Goal: Task Accomplishment & Management: Manage account settings

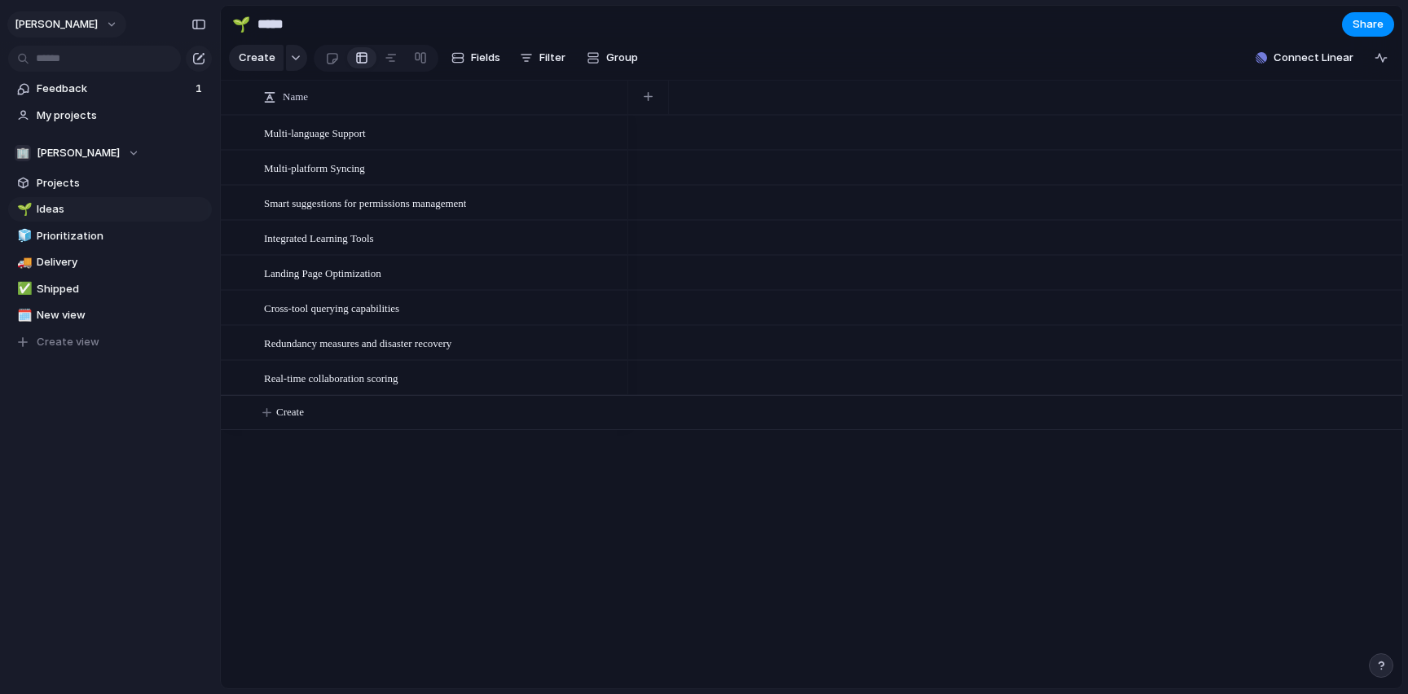
click at [80, 25] on span "[PERSON_NAME]" at bounding box center [56, 24] width 83 height 16
click at [86, 89] on span "Invite members" at bounding box center [76, 87] width 78 height 16
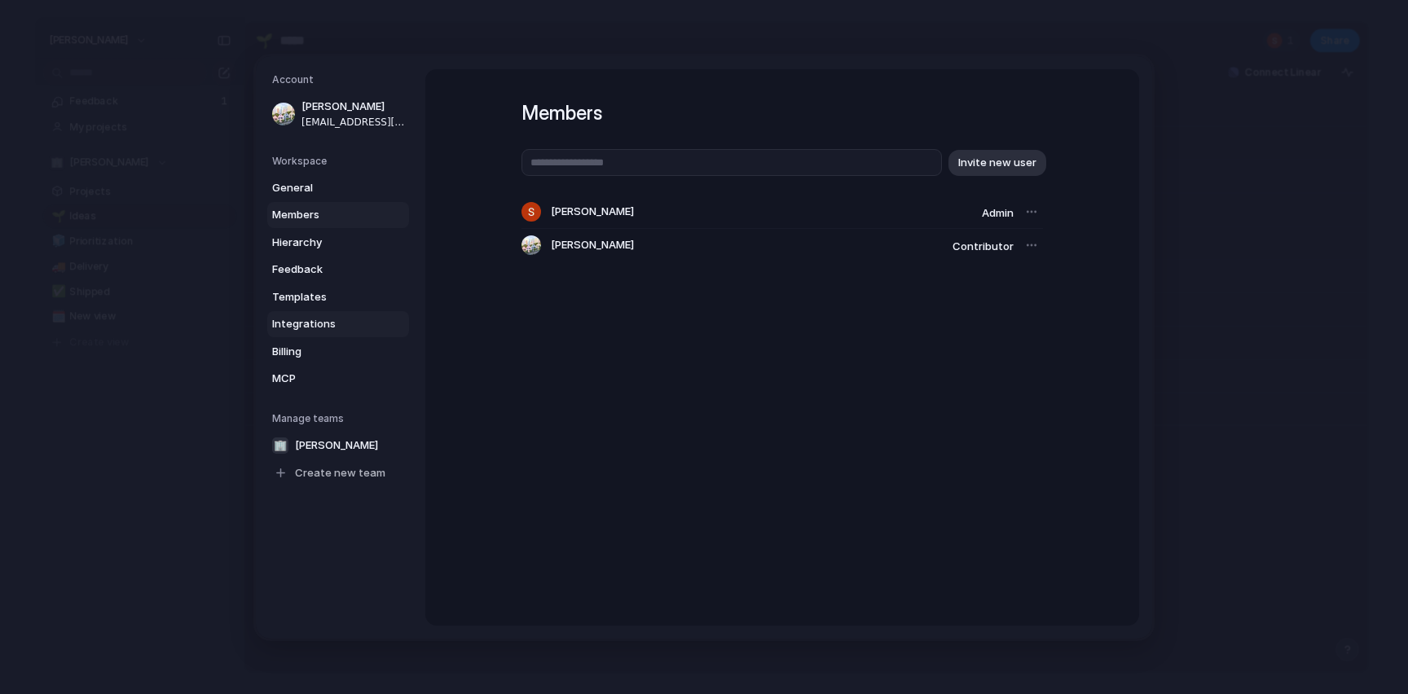
click at [302, 329] on span "Integrations" at bounding box center [324, 324] width 104 height 16
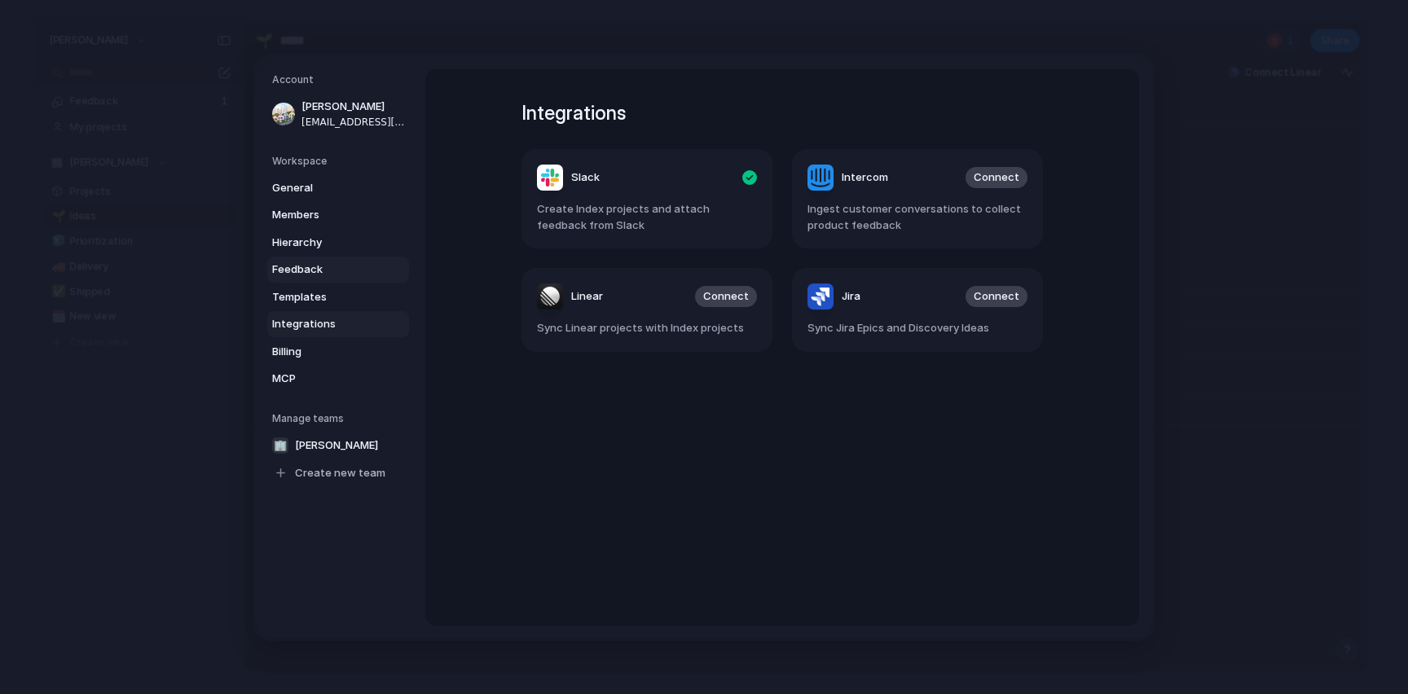
click at [305, 271] on span "Feedback" at bounding box center [324, 270] width 104 height 16
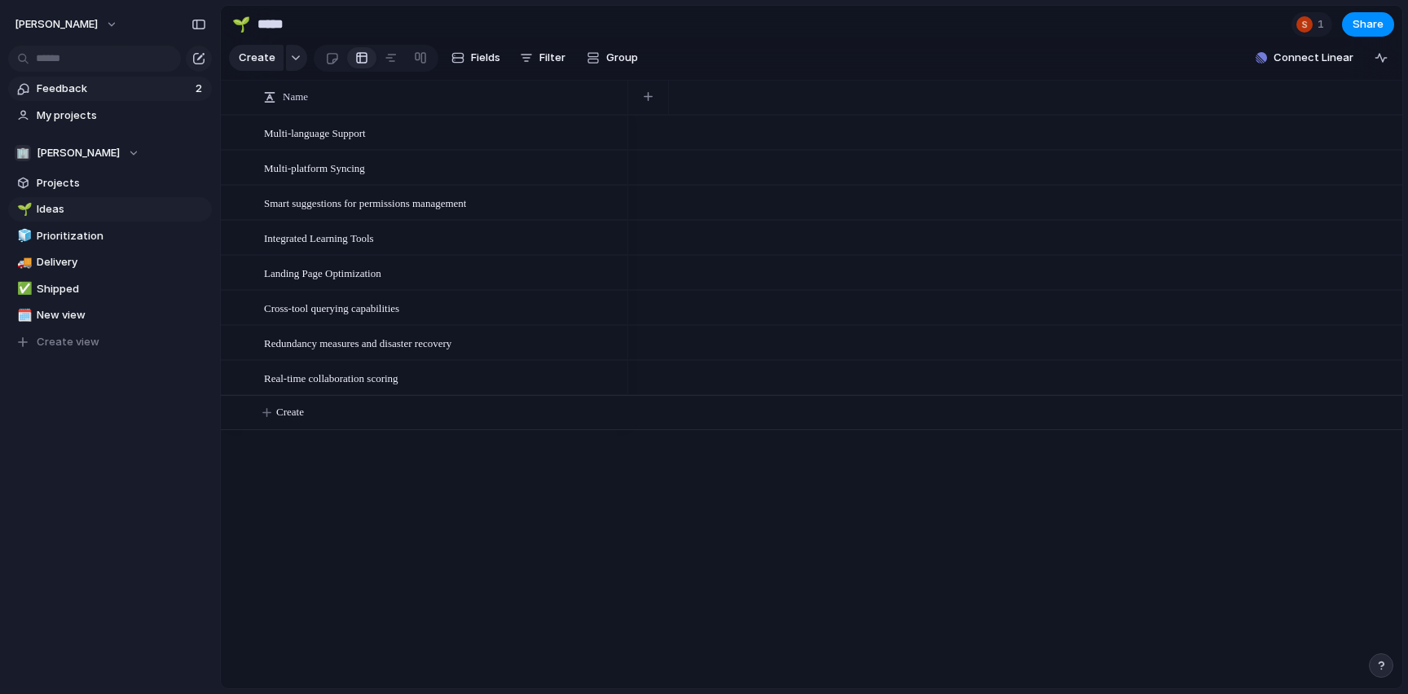
click at [59, 82] on span "Feedback" at bounding box center [114, 89] width 154 height 16
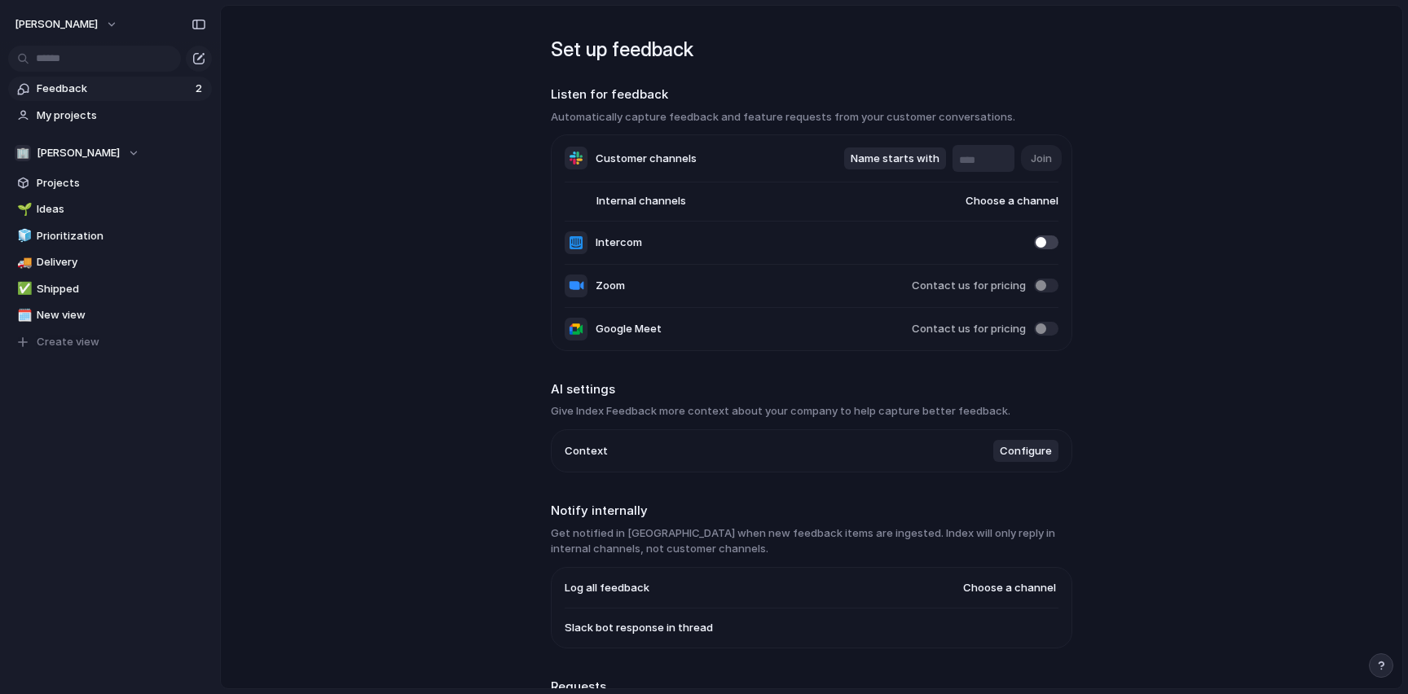
type input "****"
click at [118, 86] on span "Feedback" at bounding box center [114, 89] width 154 height 16
click at [63, 120] on span "My projects" at bounding box center [122, 116] width 170 height 16
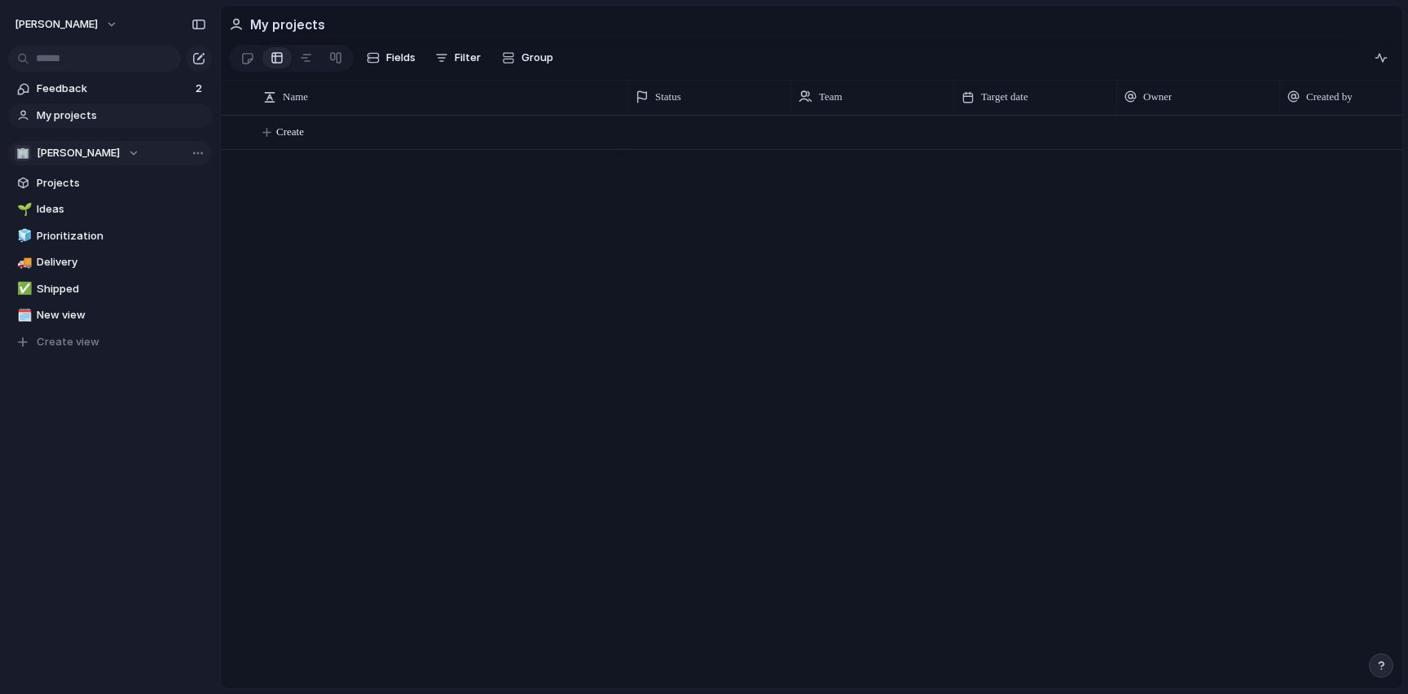
click at [65, 155] on span "[PERSON_NAME]" at bounding box center [78, 153] width 83 height 16
click at [75, 214] on span "[PERSON_NAME]" at bounding box center [92, 219] width 83 height 16
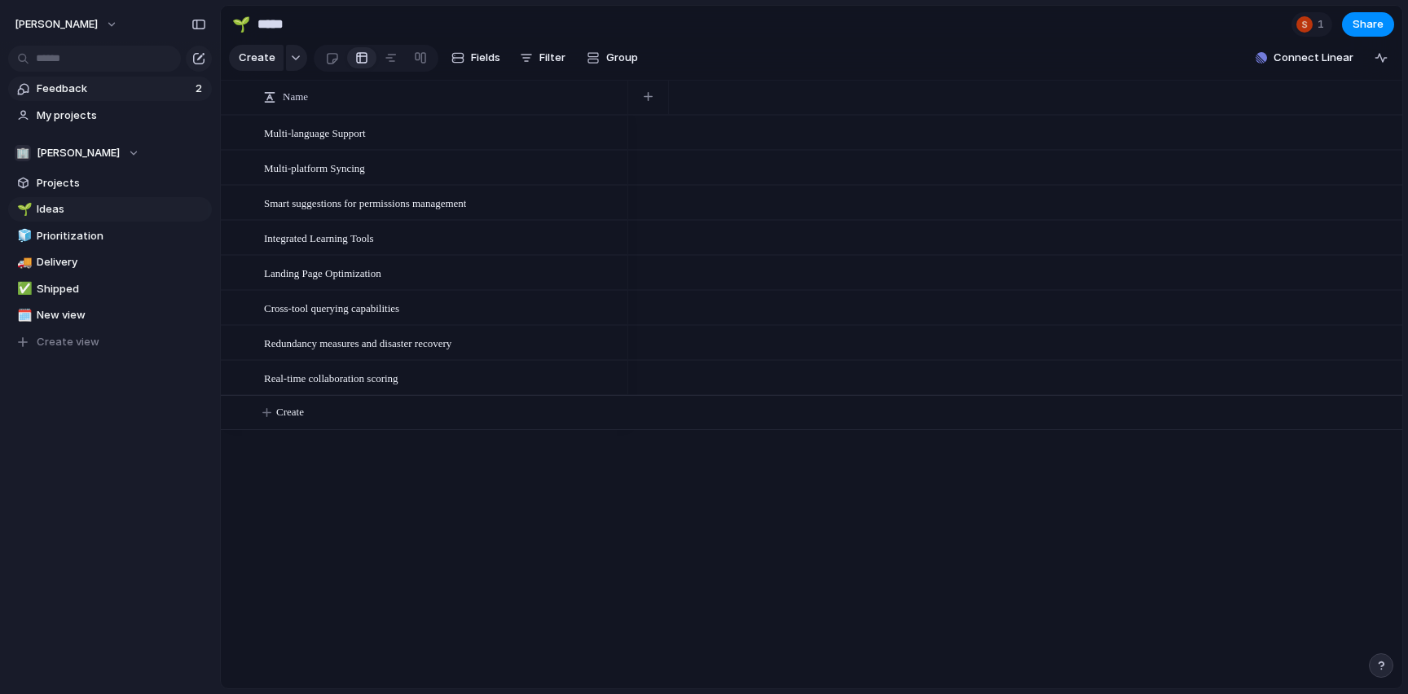
click at [196, 86] on span "2" at bounding box center [201, 89] width 10 height 16
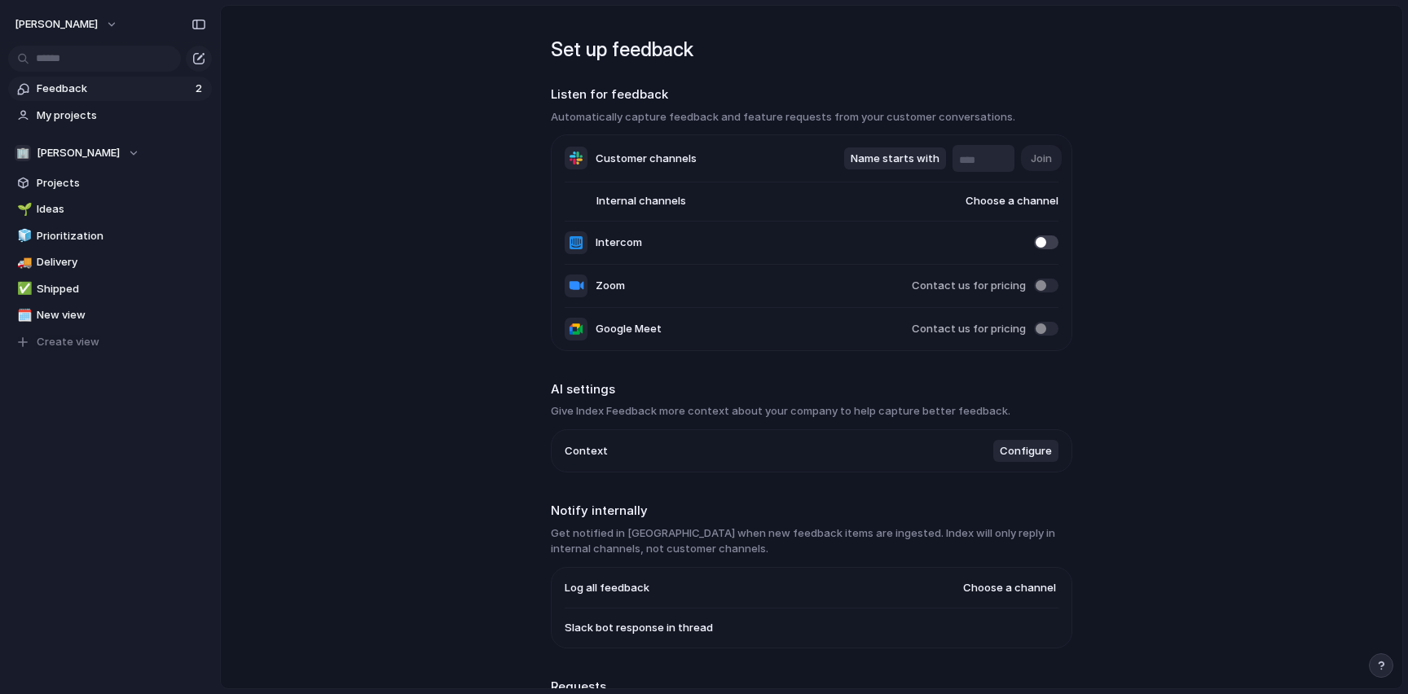
type input "****"
click at [1285, 227] on main "Set up feedback Listen for feedback Automatically capture feedback and feature …" at bounding box center [811, 347] width 1183 height 685
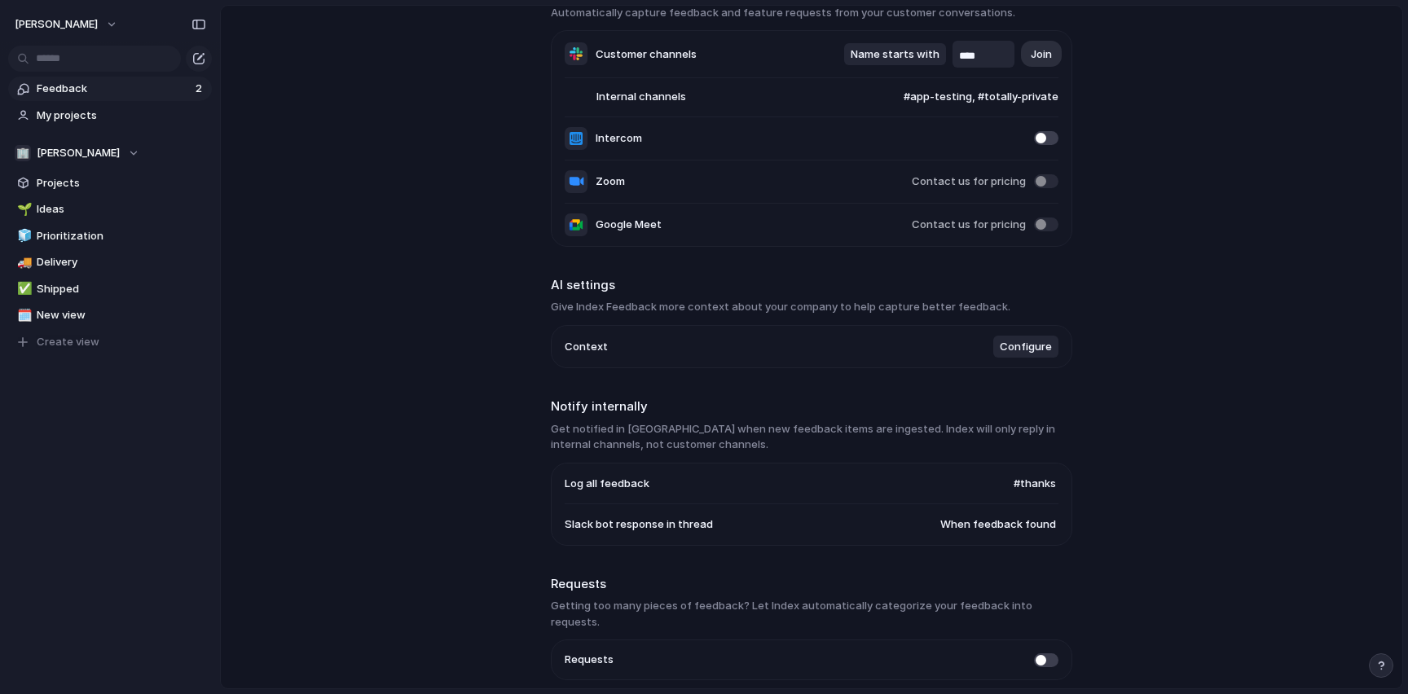
scroll to position [159, 0]
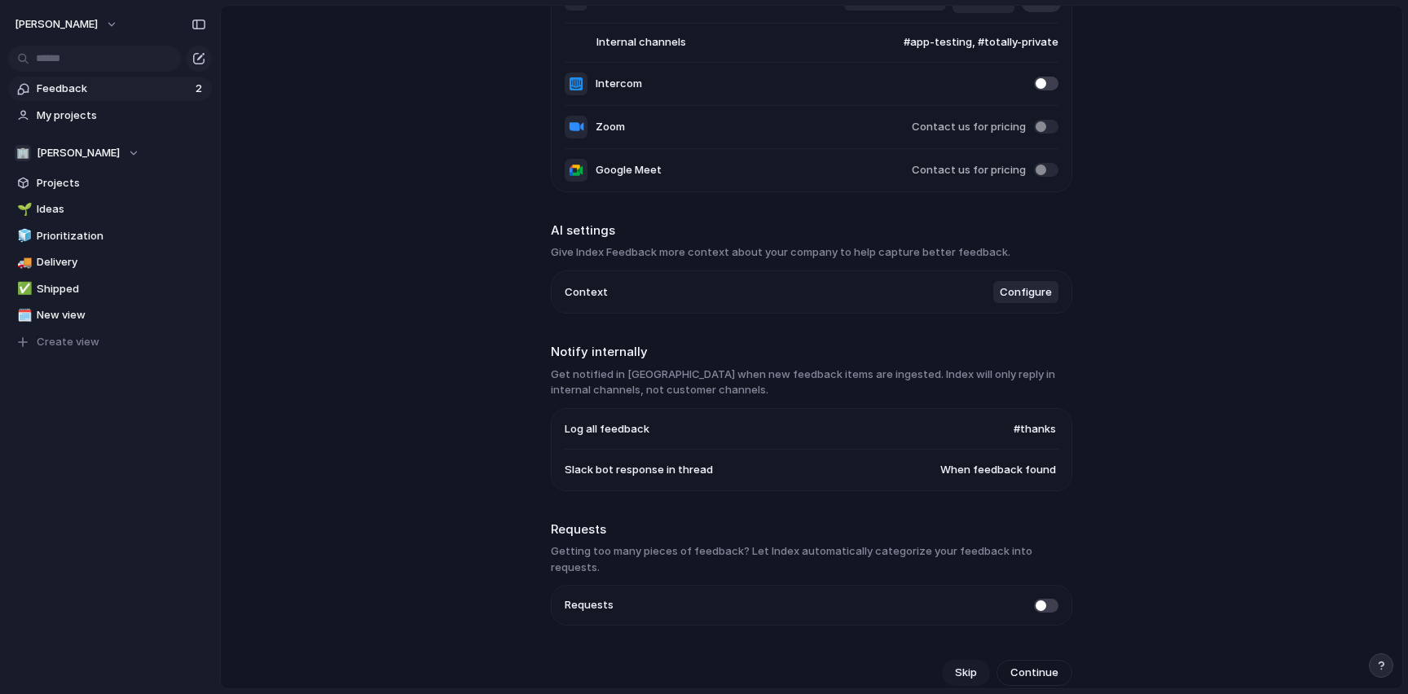
click at [975, 665] on span "Skip" at bounding box center [966, 673] width 22 height 16
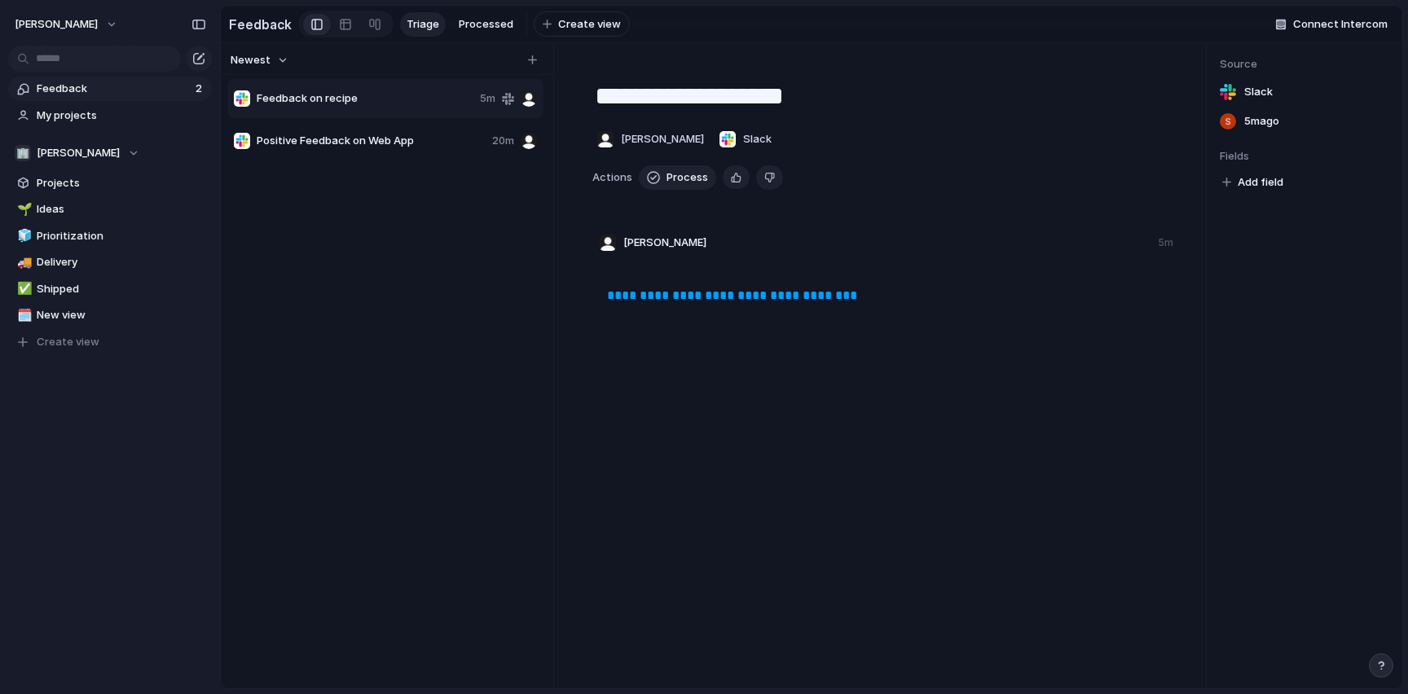
scroll to position [0, 0]
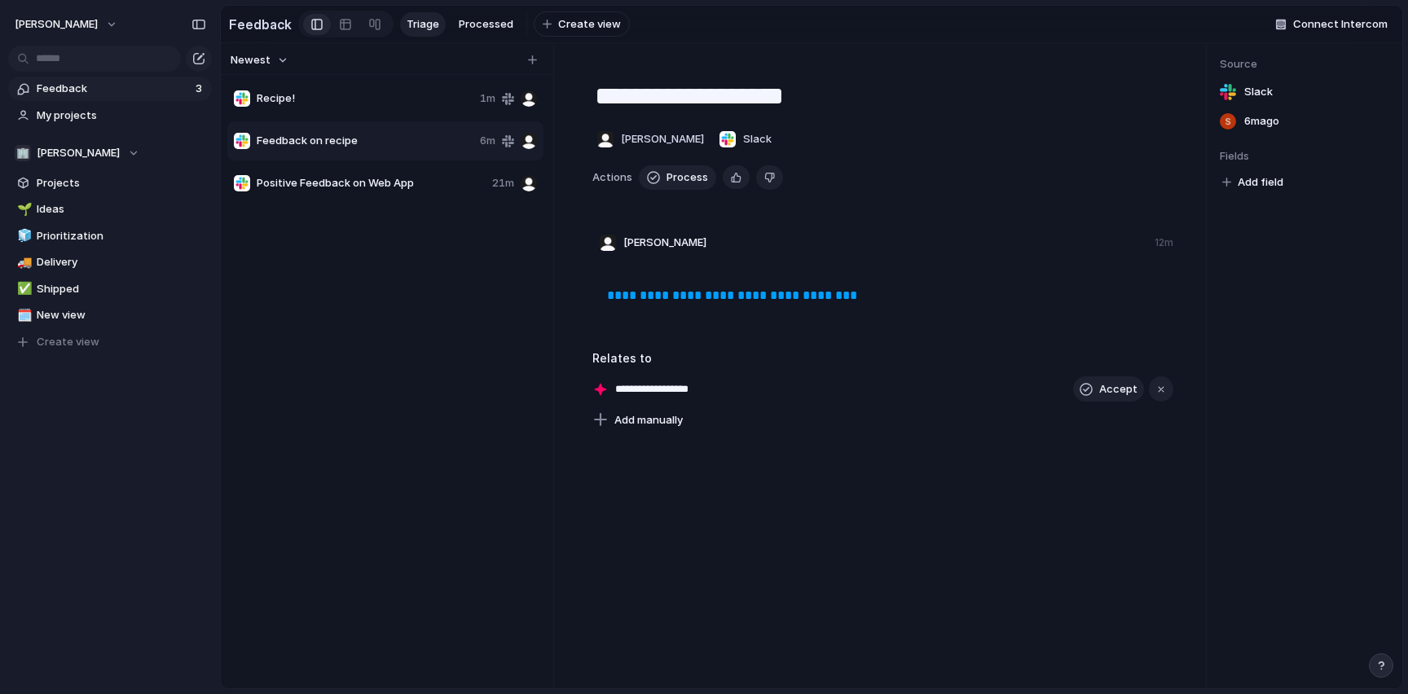
click at [330, 104] on span "Recipe!" at bounding box center [365, 98] width 217 height 16
